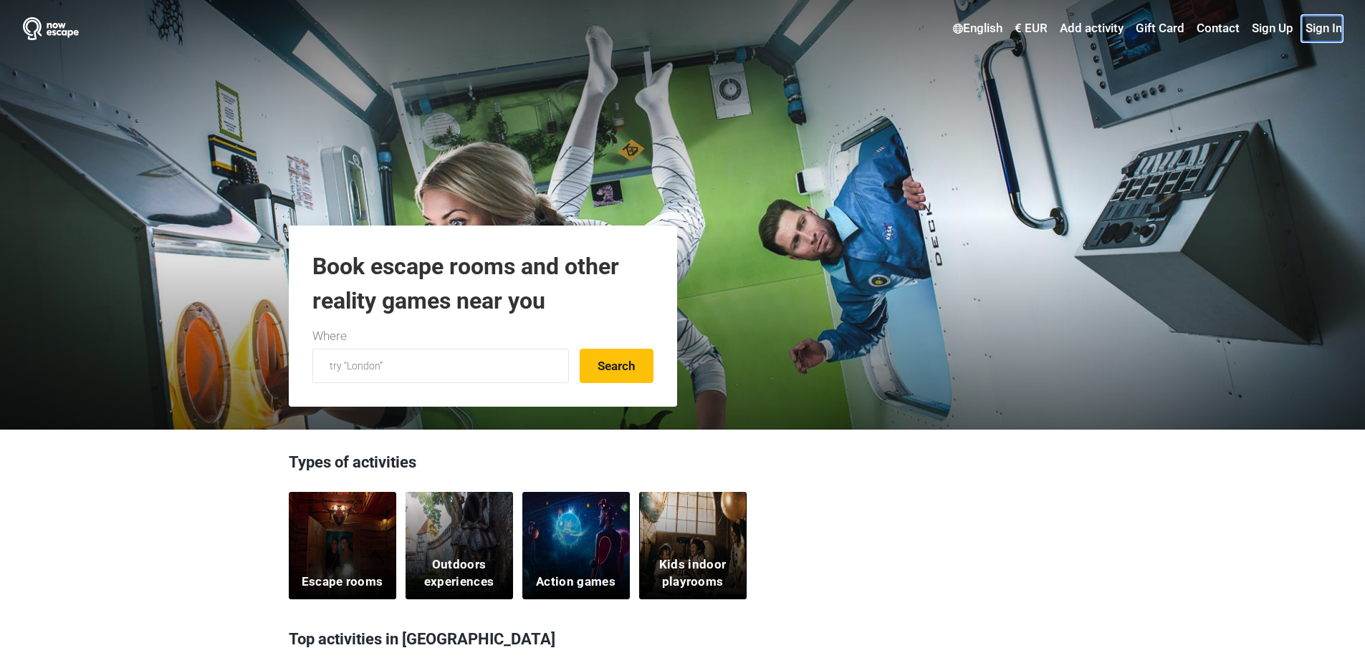
click at [1332, 19] on link "Sign In" at bounding box center [1321, 29] width 40 height 26
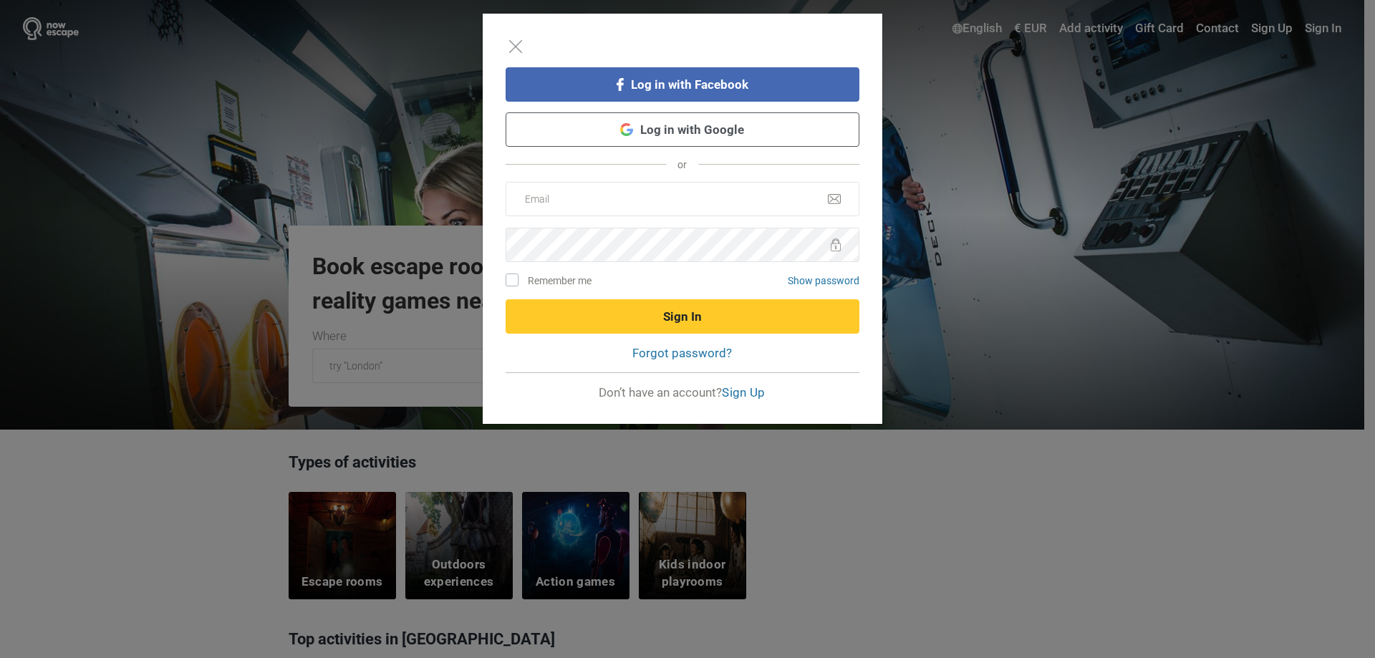
click at [667, 125] on link "Log in with Google" at bounding box center [683, 129] width 354 height 34
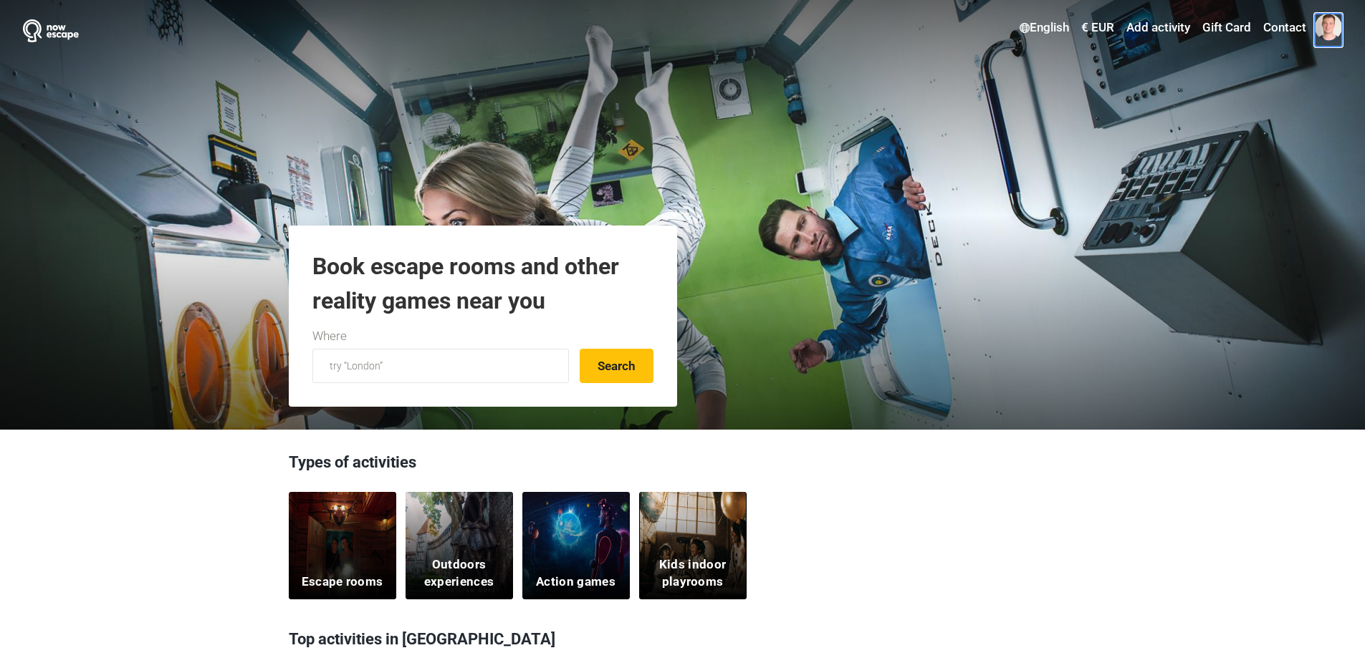
click at [1330, 25] on span at bounding box center [1327, 27] width 27 height 27
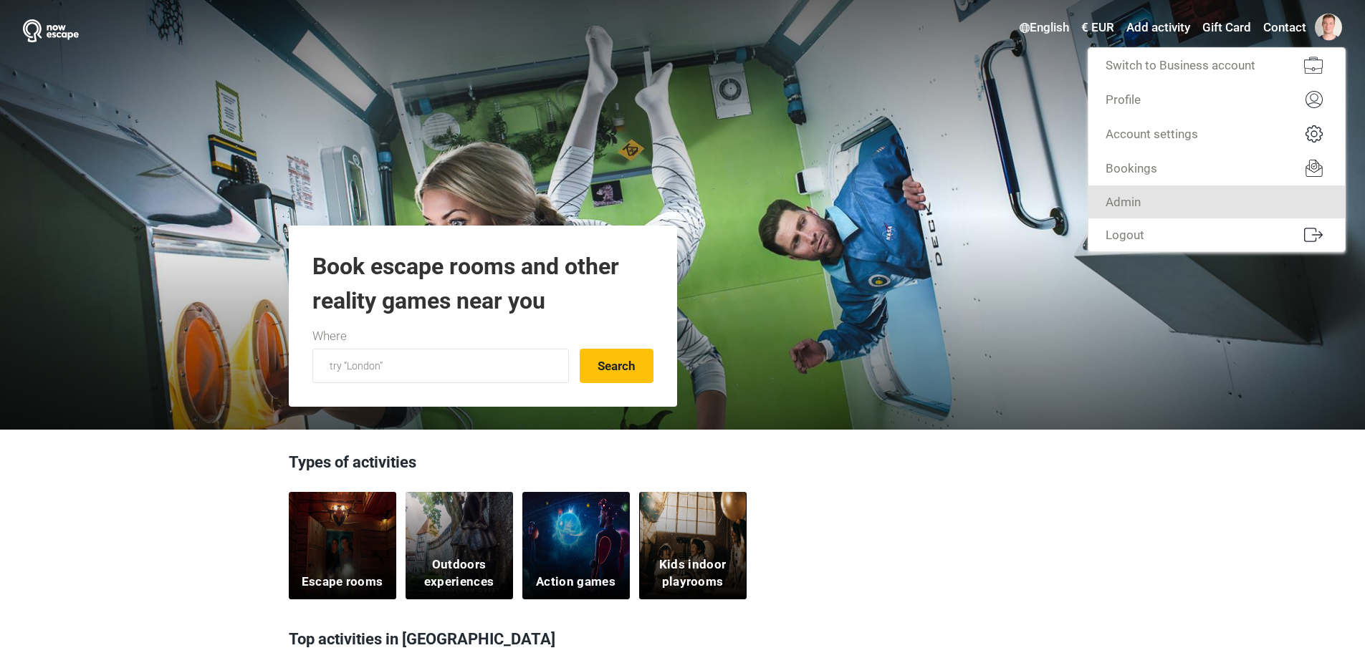
click at [1156, 201] on link "Admin" at bounding box center [1216, 202] width 256 height 33
